Goal: Find specific page/section: Find specific page/section

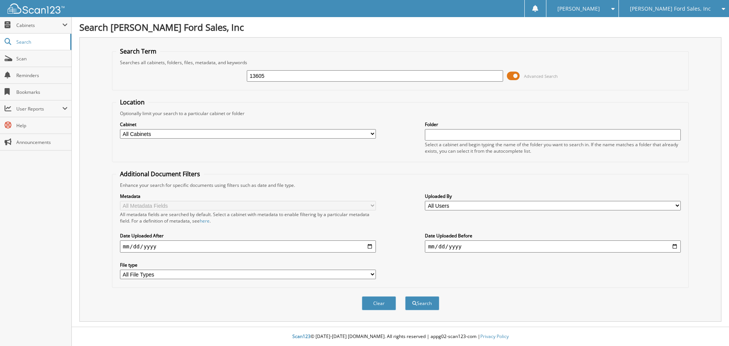
type input "13605"
click at [405, 296] on button "Search" at bounding box center [422, 303] width 34 height 14
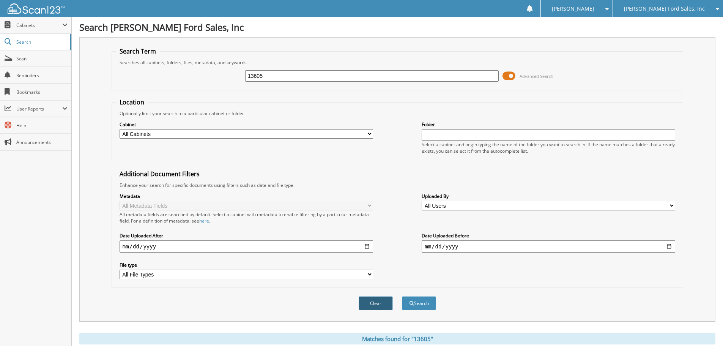
click at [377, 303] on button "Clear" at bounding box center [376, 303] width 34 height 14
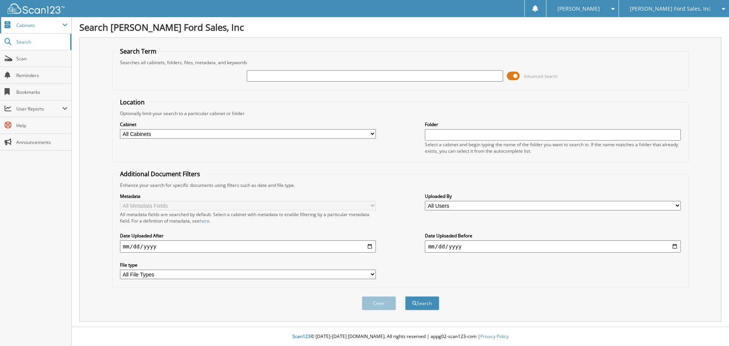
click at [31, 25] on span "Cabinets" at bounding box center [39, 25] width 46 height 6
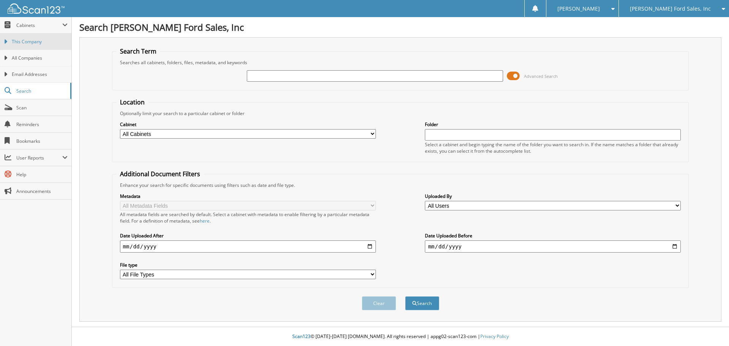
click at [22, 39] on span "This Company" at bounding box center [40, 41] width 56 height 7
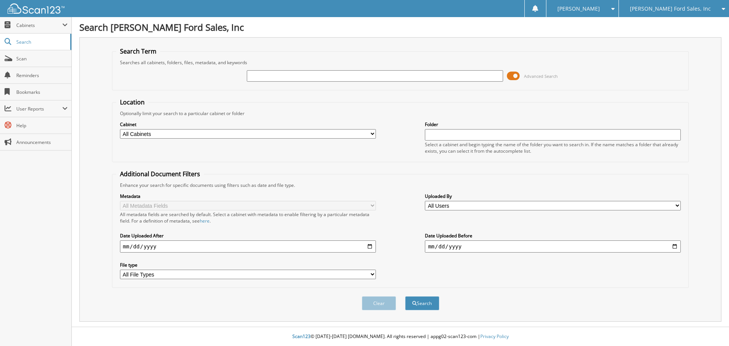
click at [441, 137] on input "text" at bounding box center [553, 134] width 256 height 11
type input "16305"
click at [405, 296] on button "Search" at bounding box center [422, 303] width 34 height 14
click at [273, 77] on input "text" at bounding box center [375, 75] width 256 height 11
type input "13605"
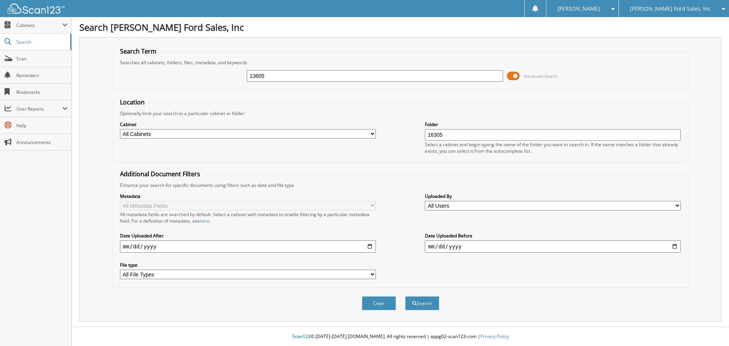
click at [405, 296] on button "Search" at bounding box center [422, 303] width 34 height 14
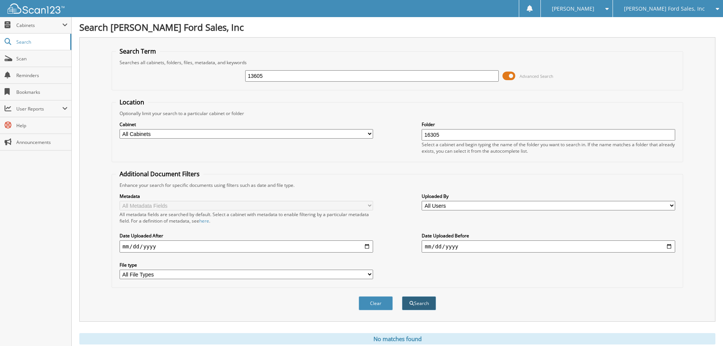
click at [416, 301] on button "Search" at bounding box center [419, 303] width 34 height 14
drag, startPoint x: 454, startPoint y: 135, endPoint x: 382, endPoint y: 142, distance: 72.1
click at [382, 142] on div "Cabinet All Cabinets EDGE RENTAL REIMBURSEMENT EMPLOYEE HANDBOOK EXTENDED SERVI…" at bounding box center [397, 137] width 563 height 41
type input "13605"
click at [402, 296] on button "Search" at bounding box center [419, 303] width 34 height 14
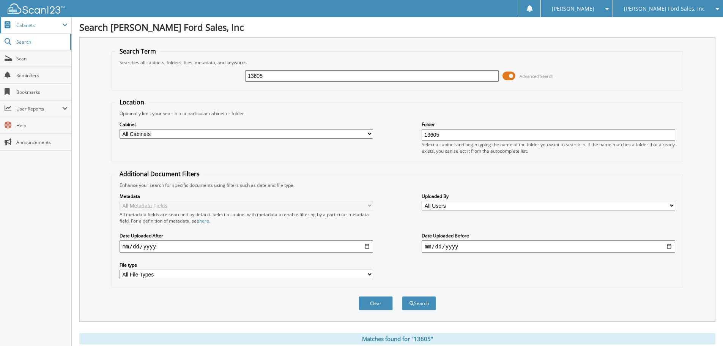
click at [20, 25] on span "Cabinets" at bounding box center [39, 25] width 46 height 6
click at [21, 27] on span "Cabinets" at bounding box center [39, 25] width 46 height 6
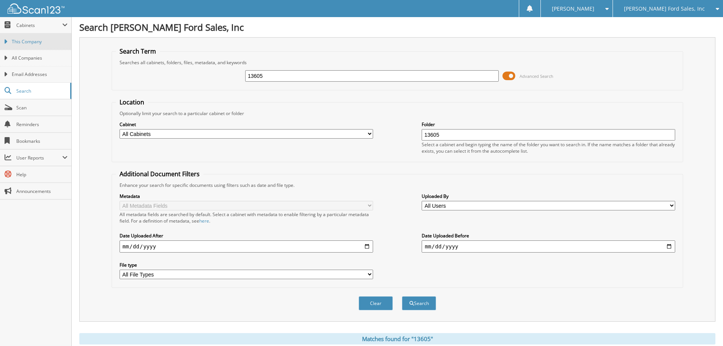
click at [24, 42] on span "This Company" at bounding box center [40, 41] width 56 height 7
